Goal: Task Accomplishment & Management: Use online tool/utility

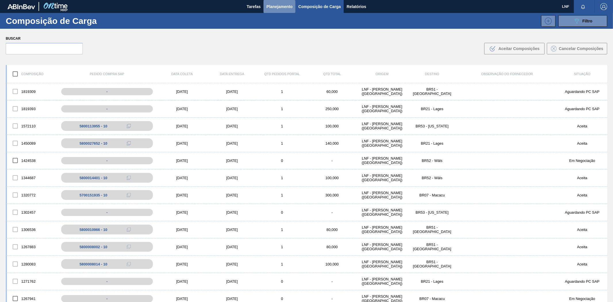
click at [291, 6] on span "Planejamento" at bounding box center [280, 6] width 26 height 7
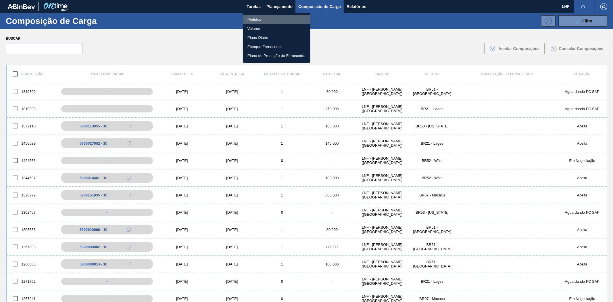
click at [264, 18] on li "Pedidos" at bounding box center [277, 19] width 68 height 9
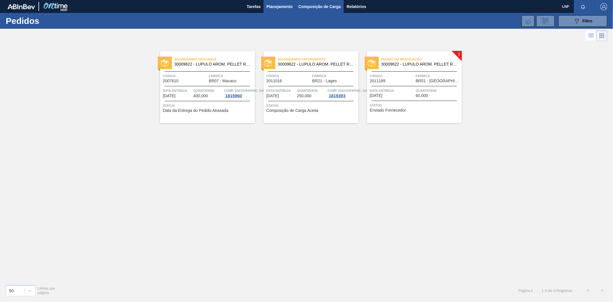
click at [313, 5] on span "Composição de Carga" at bounding box center [320, 6] width 43 height 7
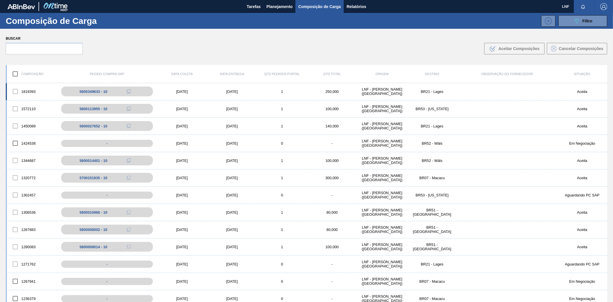
click at [370, 92] on div "LNF - [PERSON_NAME] ([GEOGRAPHIC_DATA])" at bounding box center [382, 91] width 50 height 9
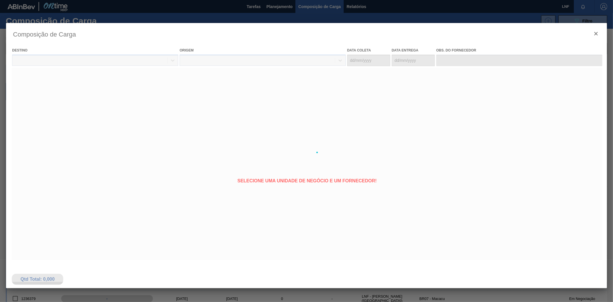
type coleta "[DATE]"
type entrega "[DATE]"
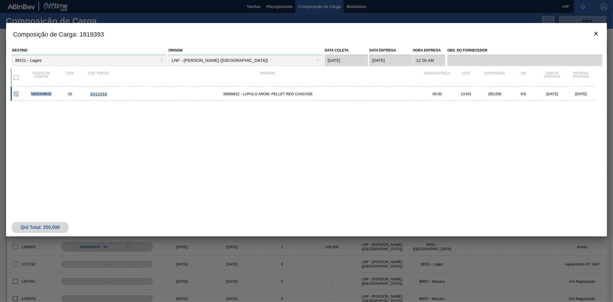
drag, startPoint x: 29, startPoint y: 94, endPoint x: 53, endPoint y: 96, distance: 23.3
click at [53, 96] on div "5800349633" at bounding box center [41, 94] width 29 height 4
copy div "5800349633"
click at [311, 146] on div "5800349633 10 2011016 30009622 - LUPULO AROM. PELLET REG CASCADE 00:00 13 KG 25…" at bounding box center [306, 144] width 590 height 115
click at [598, 33] on icon "botão de ícone" at bounding box center [596, 33] width 7 height 7
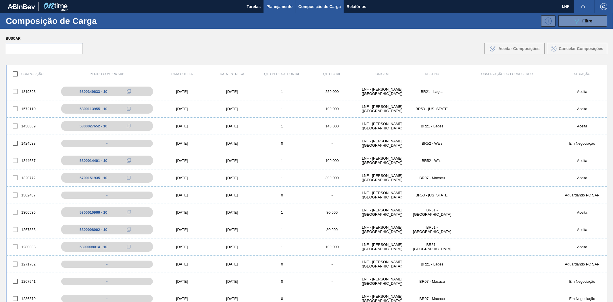
click at [284, 3] on span "Planejamento" at bounding box center [280, 6] width 26 height 7
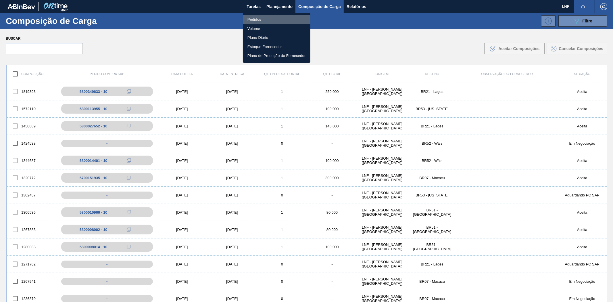
click at [268, 20] on li "Pedidos" at bounding box center [277, 19] width 68 height 9
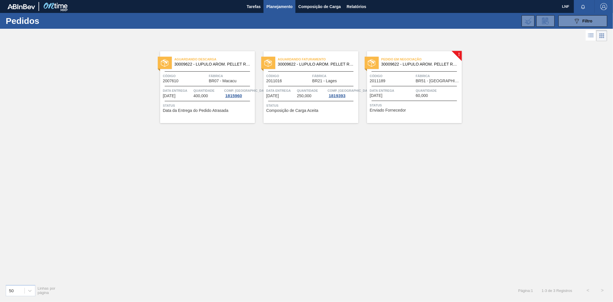
click at [435, 62] on span "Pedido em Negociação" at bounding box center [422, 59] width 81 height 6
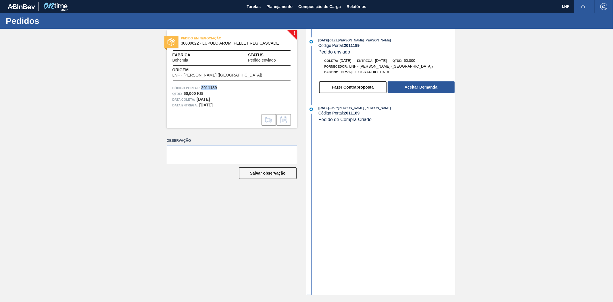
drag, startPoint x: 201, startPoint y: 88, endPoint x: 216, endPoint y: 87, distance: 15.0
click at [216, 87] on strong "2011189" at bounding box center [209, 87] width 16 height 5
copy strong "2011189"
click at [415, 87] on button "Aceitar Demanda" at bounding box center [421, 87] width 67 height 12
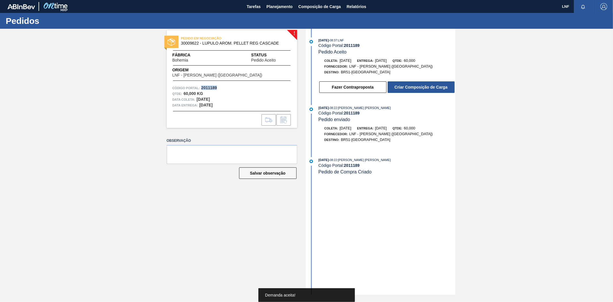
click at [415, 87] on button "Criar Composição de Carga" at bounding box center [421, 87] width 67 height 12
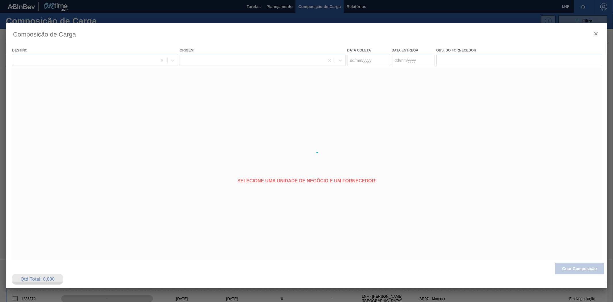
type coleta "[DATE]"
type entrega "[DATE]"
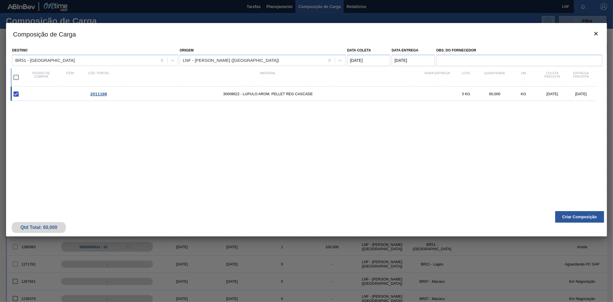
click at [353, 61] on coleta "[DATE]" at bounding box center [368, 61] width 43 height 12
click at [372, 119] on div "19" at bounding box center [373, 121] width 8 height 8
type coleta "[DATE]"
click at [573, 217] on button "Criar Composição" at bounding box center [580, 217] width 49 height 12
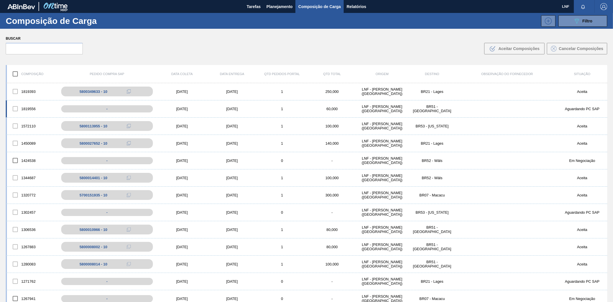
click at [187, 110] on div "[DATE]" at bounding box center [182, 109] width 50 height 4
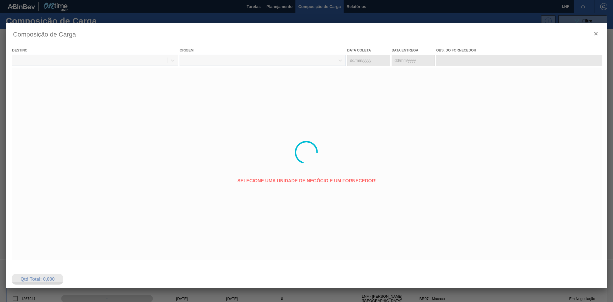
type coleta "[DATE]"
type entrega "[DATE]"
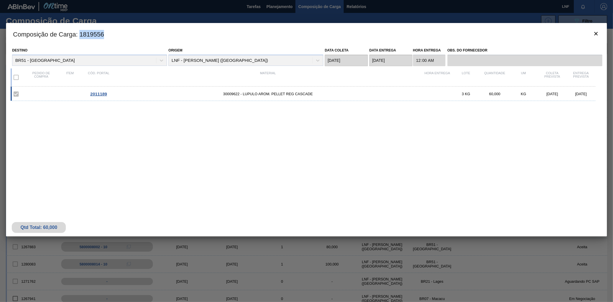
drag, startPoint x: 81, startPoint y: 34, endPoint x: 107, endPoint y: 36, distance: 25.9
click at [107, 36] on h3 "Composição de Carga : 1819556" at bounding box center [306, 34] width 601 height 22
copy h3 "1819556"
click at [457, 149] on div "2011189 30009622 - LUPULO AROM. PELLET REG CASCADE 3 KG 60,000 KG [DATE] [DATE]" at bounding box center [306, 144] width 590 height 115
click at [596, 31] on icon "botão de ícone" at bounding box center [596, 33] width 7 height 7
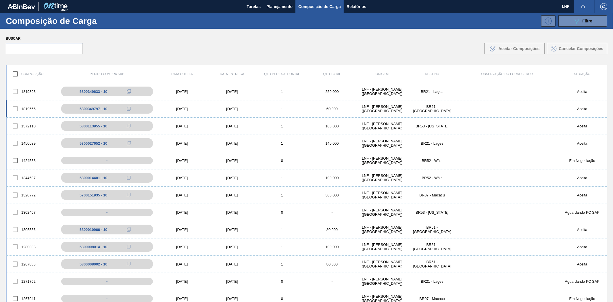
click at [427, 103] on div "1819556 5800349797 - 10 [DATE] [DATE] 1 60,000 LNF - [GEOGRAPHIC_DATA][PERSON_N…" at bounding box center [307, 108] width 602 height 17
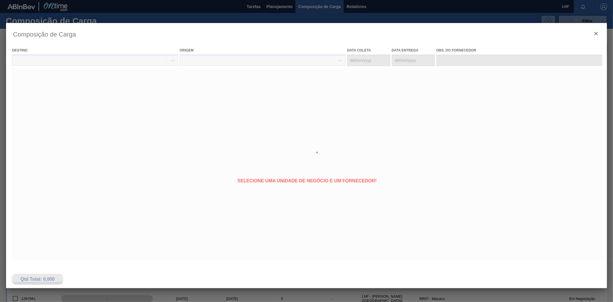
type coleta "[DATE]"
type entrega "[DATE]"
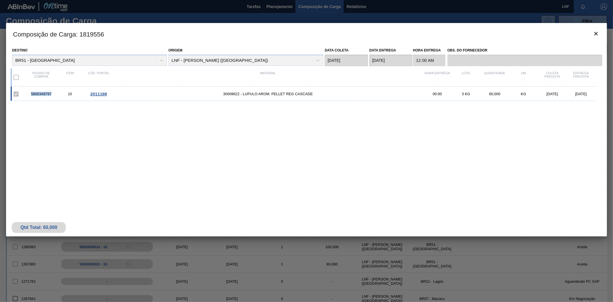
drag, startPoint x: 28, startPoint y: 95, endPoint x: 52, endPoint y: 95, distance: 24.2
click at [52, 95] on div "5800349797" at bounding box center [41, 94] width 29 height 4
copy div "5800349797"
click at [271, 162] on div "5800349797 10 2011189 30009622 - LUPULO AROM. PELLET REG CASCADE 00:00 3 KG 60,…" at bounding box center [306, 144] width 590 height 115
click at [596, 31] on icon "botão de ícone" at bounding box center [596, 33] width 7 height 7
